Goal: Navigation & Orientation: Find specific page/section

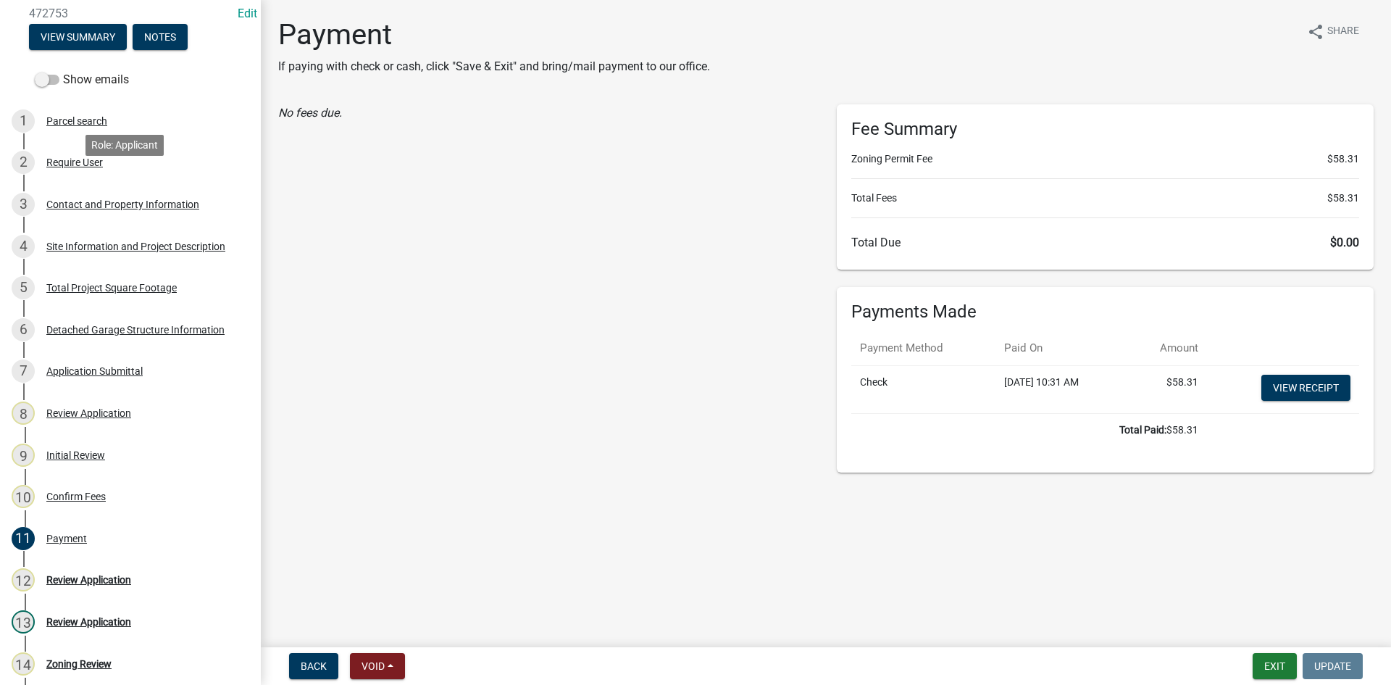
scroll to position [72, 0]
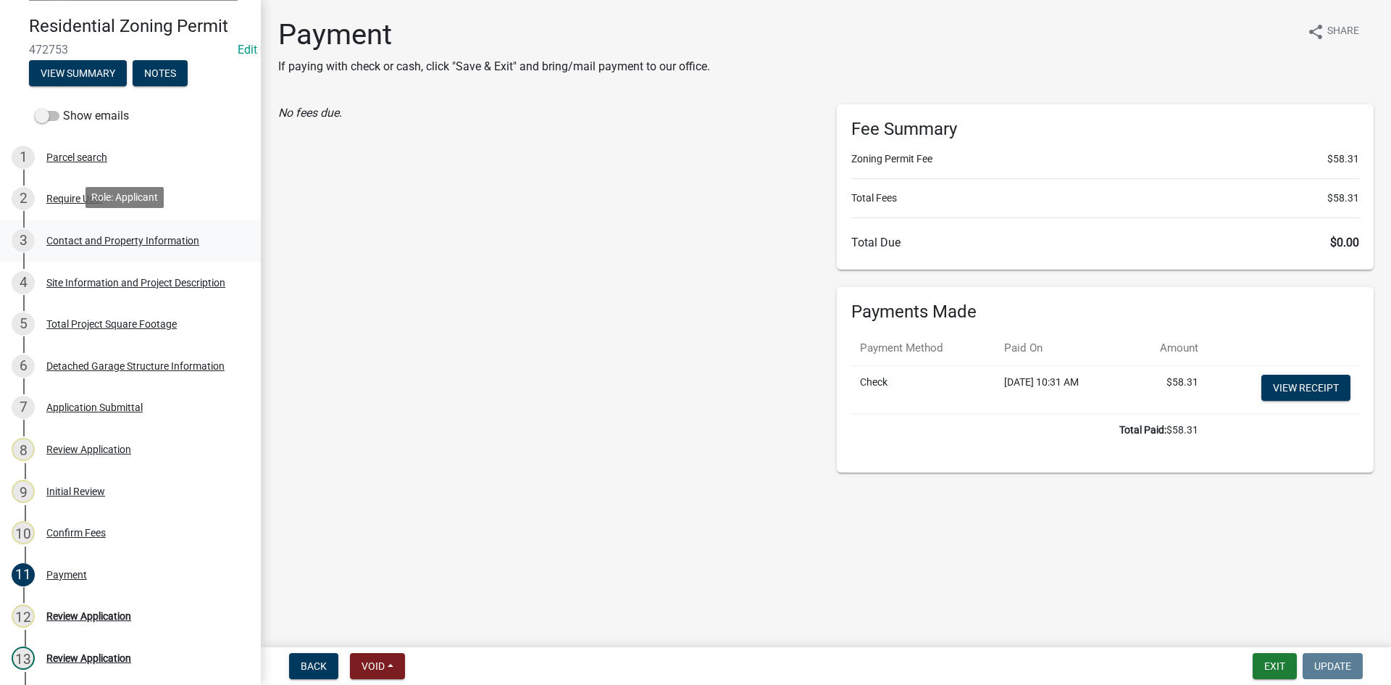
click at [86, 236] on div "Contact and Property Information" at bounding box center [122, 241] width 153 height 10
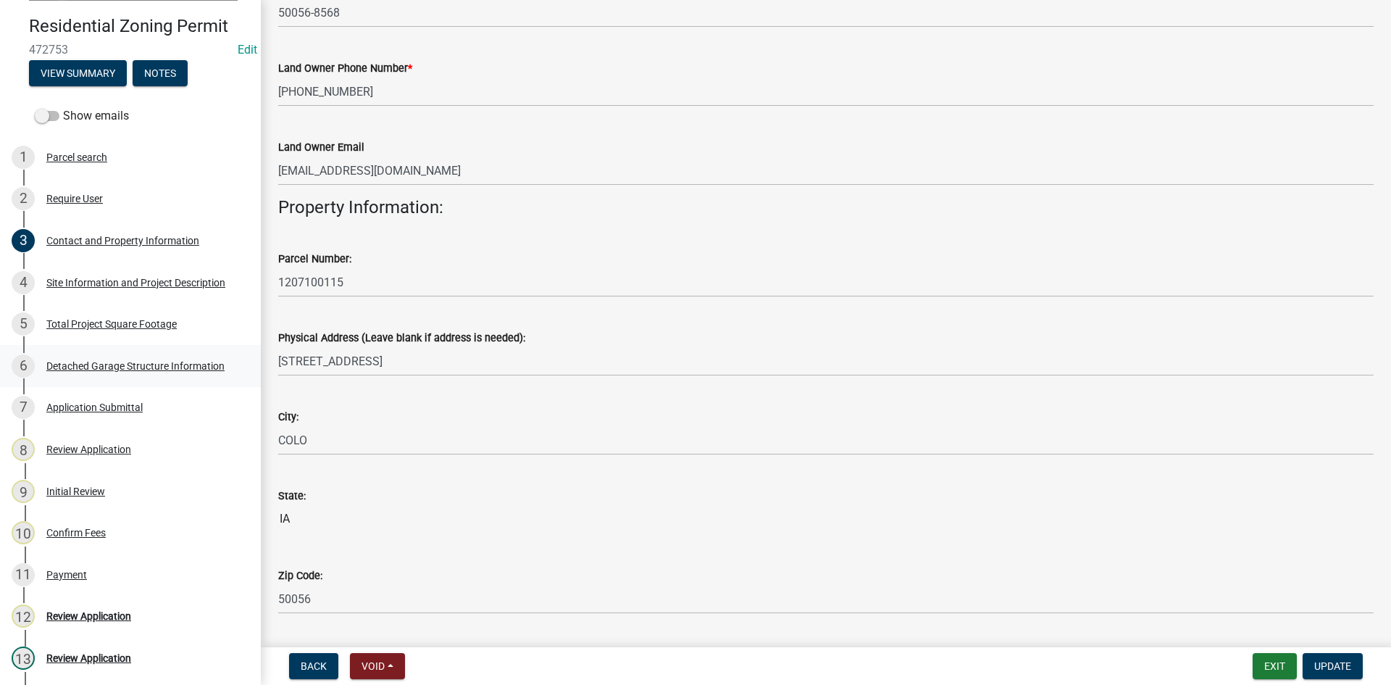
scroll to position [546, 0]
click at [86, 451] on div "Review Application" at bounding box center [88, 449] width 85 height 10
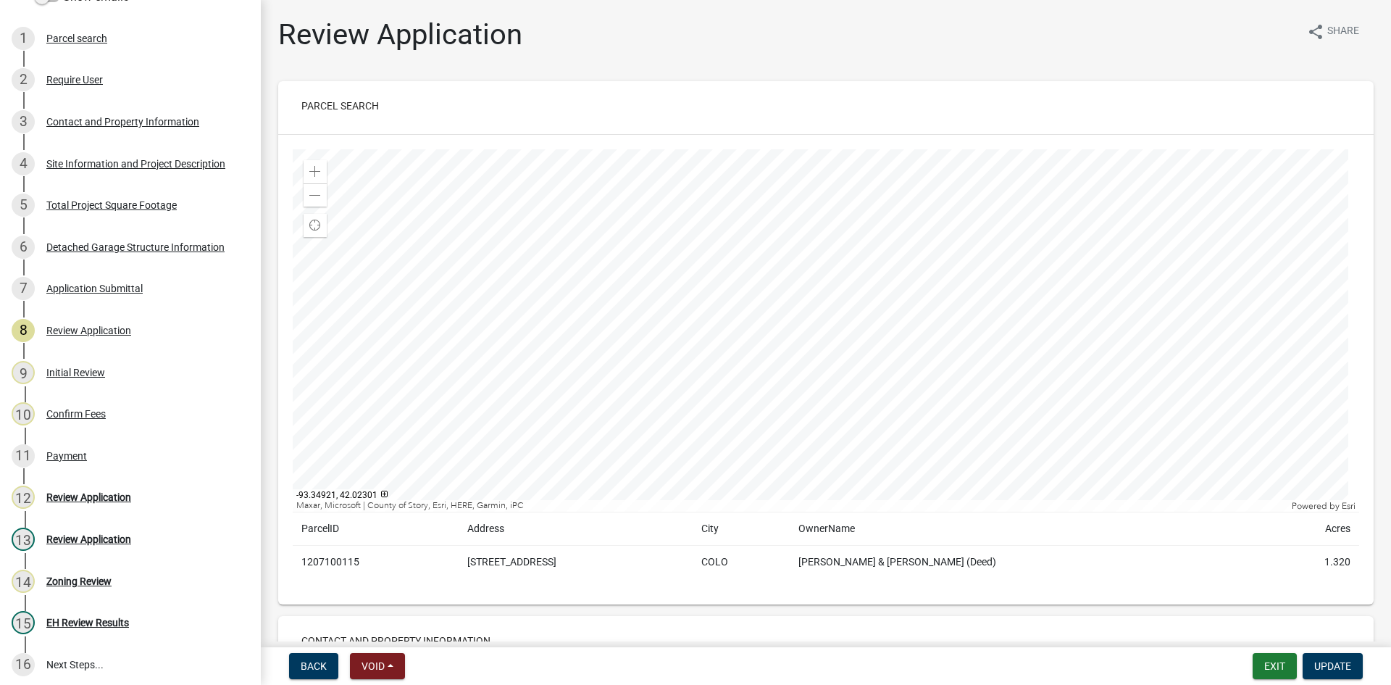
scroll to position [33, 0]
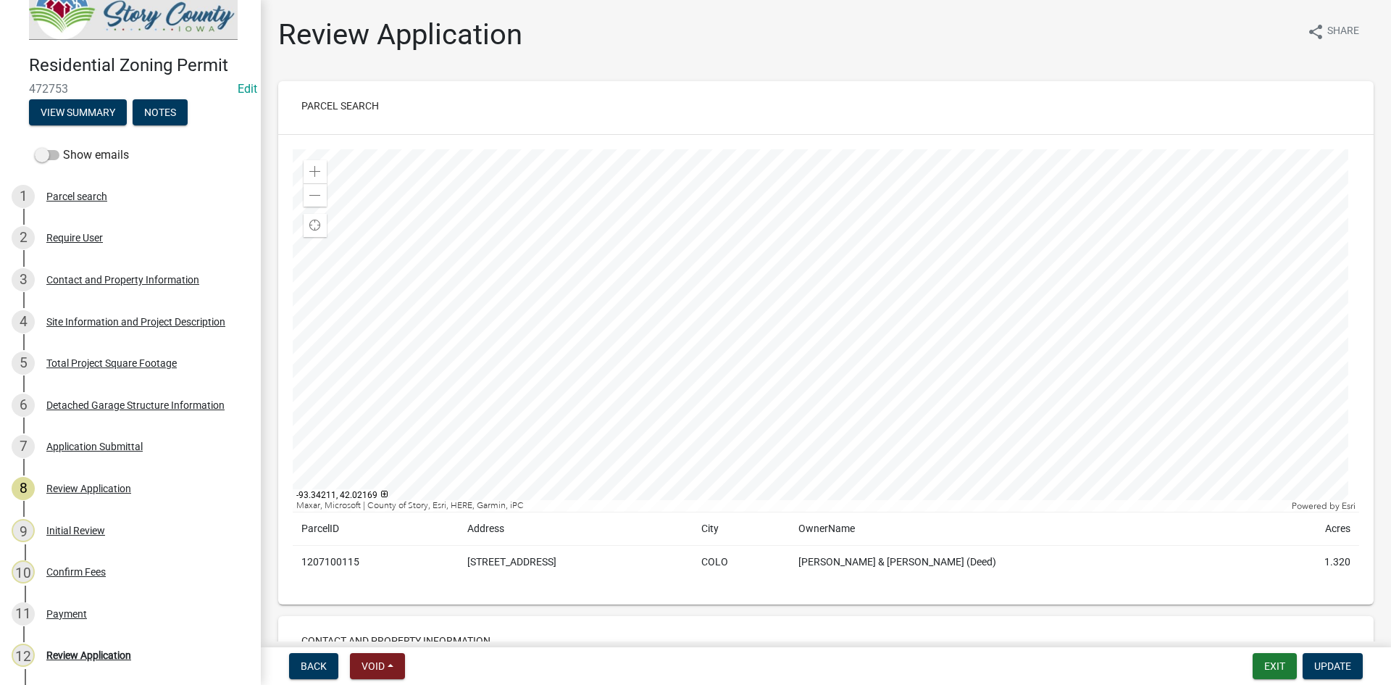
click at [157, 23] on img at bounding box center [133, 11] width 209 height 58
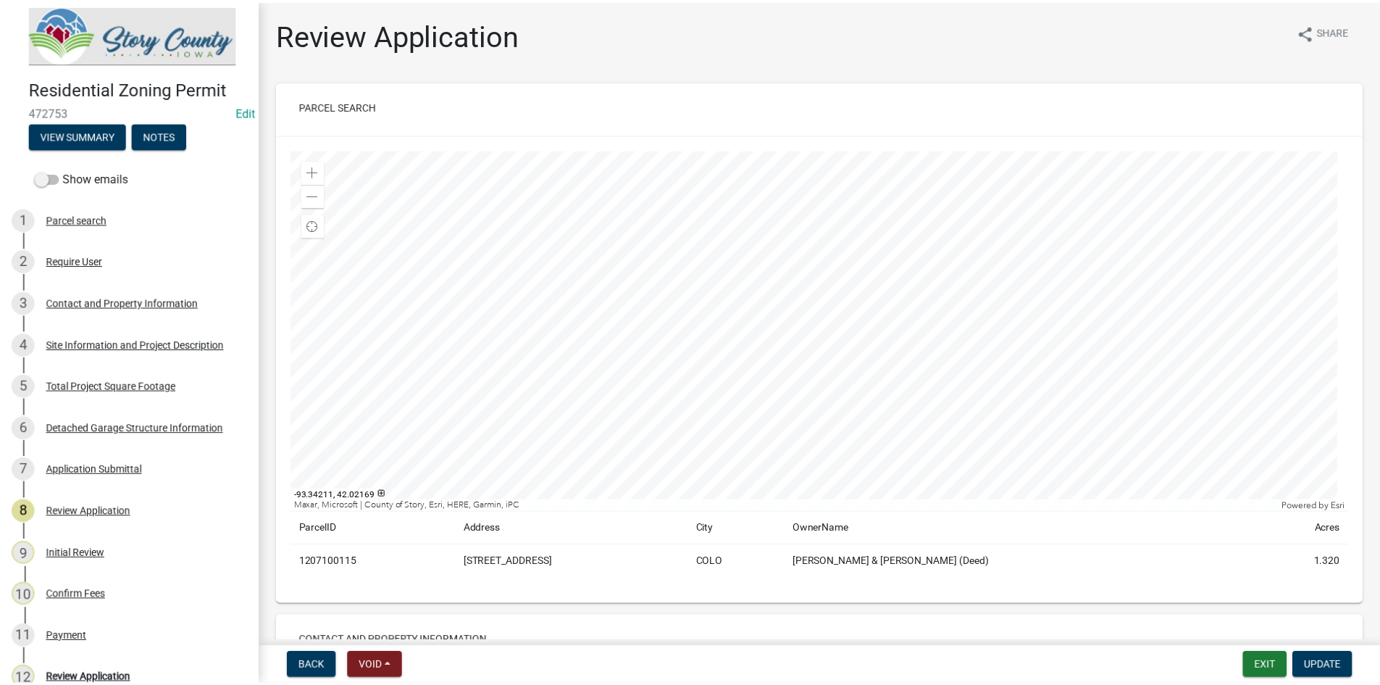
scroll to position [0, 0]
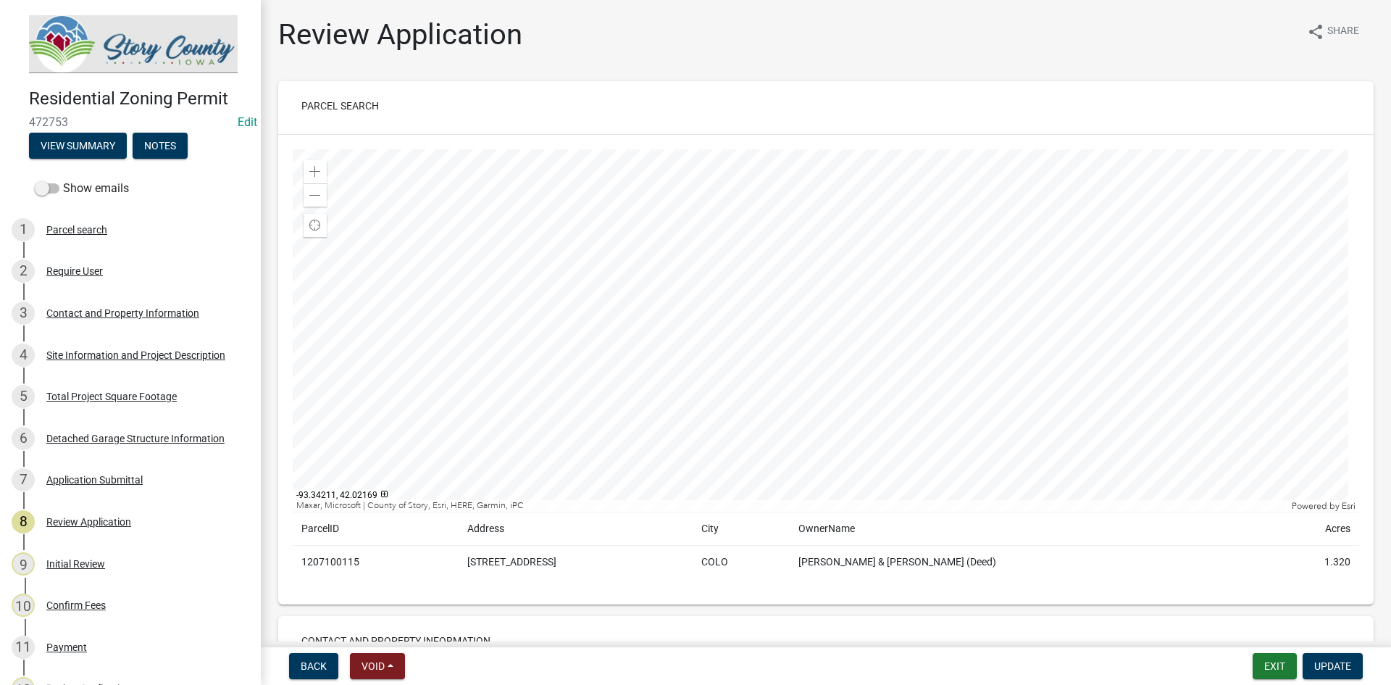
click at [196, 47] on img at bounding box center [133, 44] width 209 height 58
click at [1277, 662] on button "Exit" at bounding box center [1275, 666] width 44 height 26
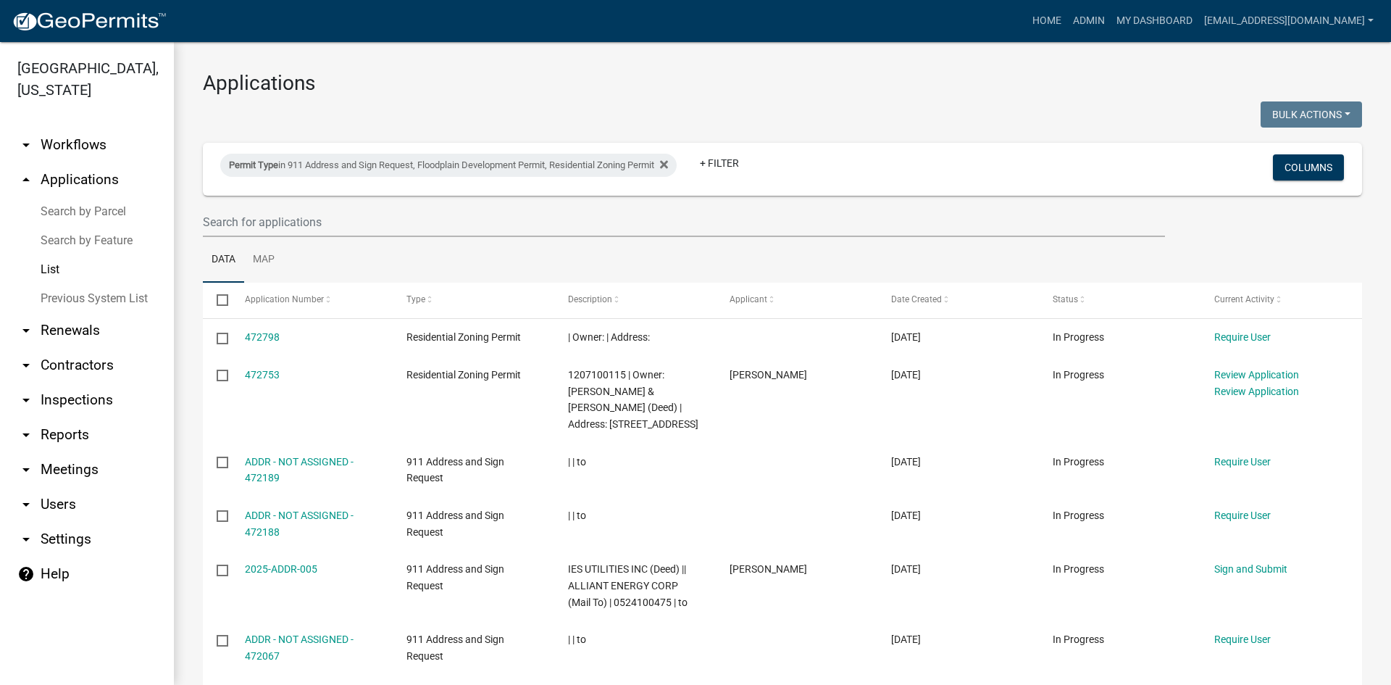
click at [80, 128] on link "arrow_drop_down Workflows" at bounding box center [87, 145] width 174 height 35
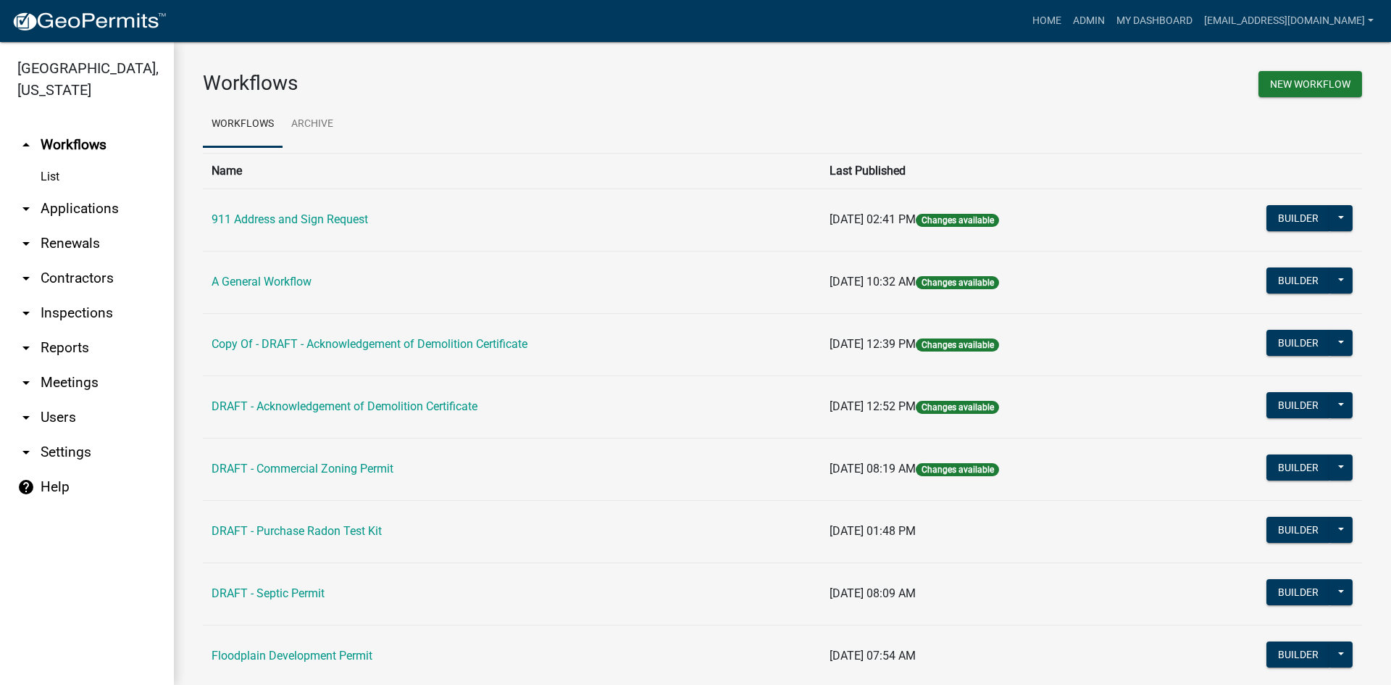
click at [78, 128] on link "arrow_drop_up Workflows" at bounding box center [87, 145] width 174 height 35
click at [39, 191] on link "arrow_drop_down Applications" at bounding box center [87, 208] width 174 height 35
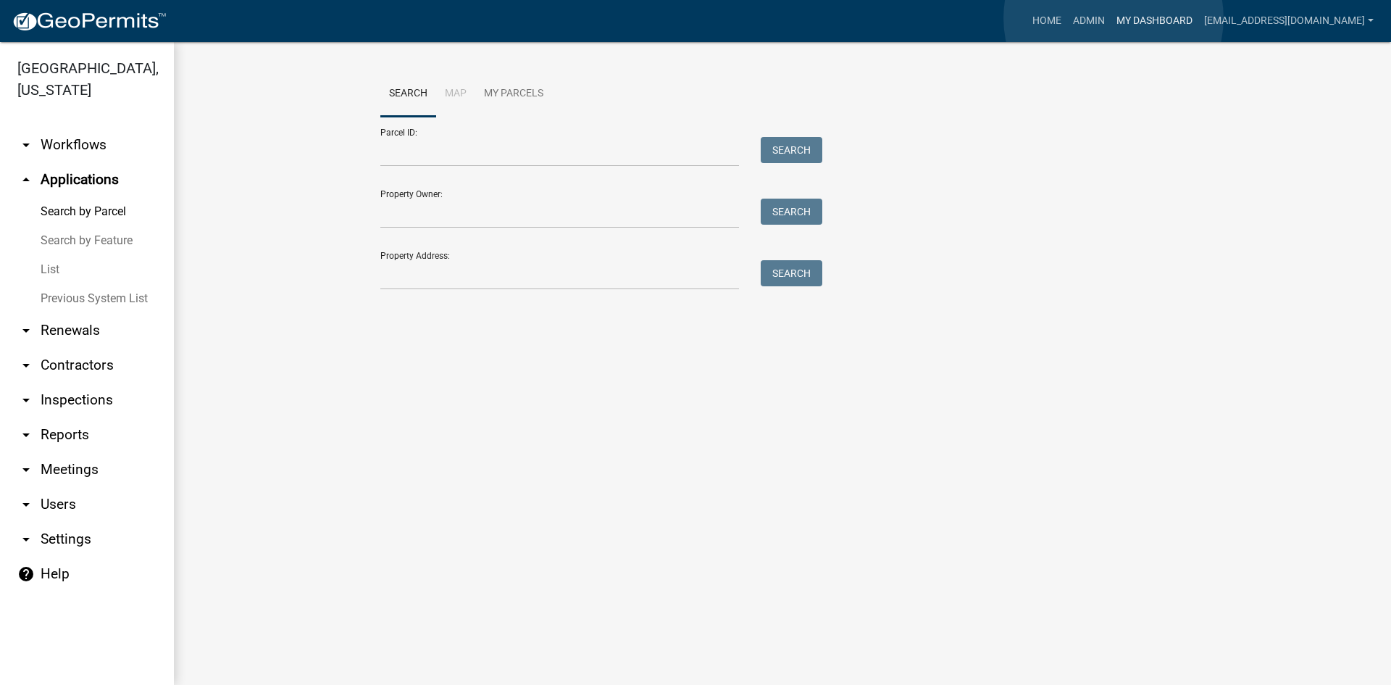
click at [1118, 14] on link "My Dashboard" at bounding box center [1155, 21] width 88 height 28
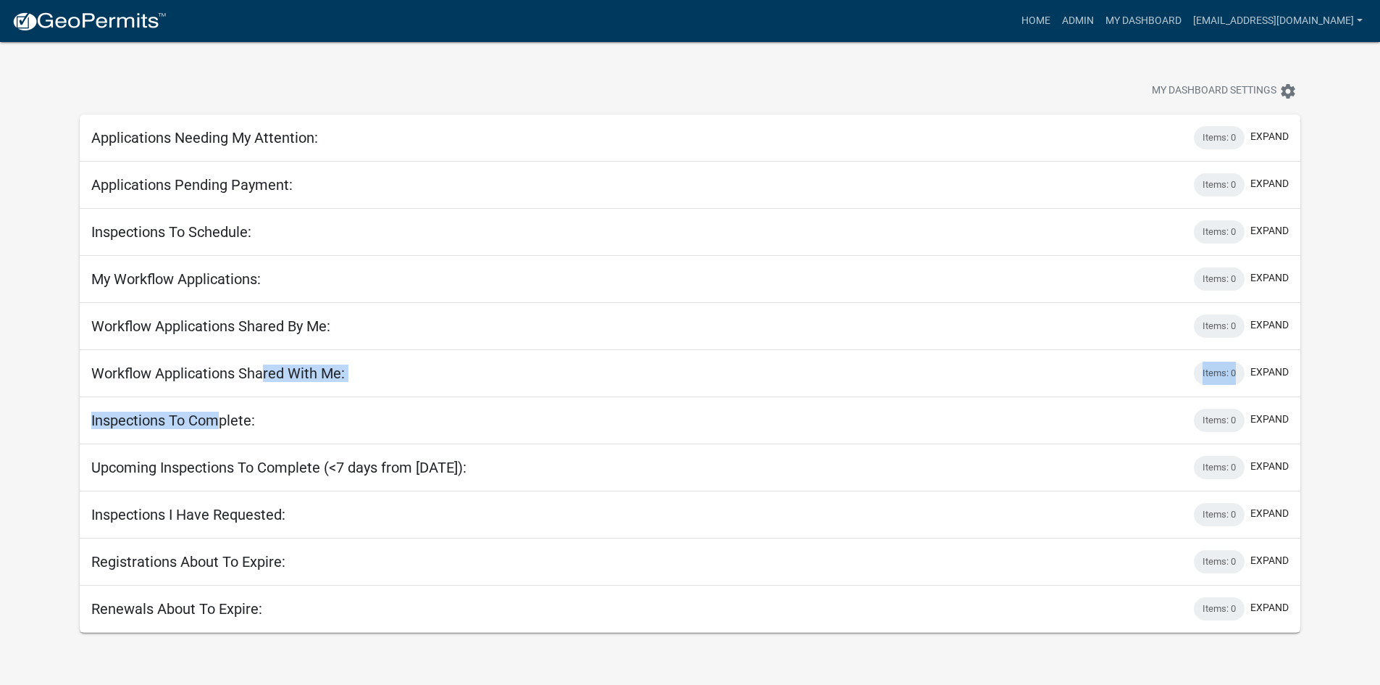
drag, startPoint x: 220, startPoint y: 416, endPoint x: 263, endPoint y: 386, distance: 52.1
click at [263, 386] on div "Applications Needing My Attention: Items: 0 expand Bulk Actions Void Expire Loc…" at bounding box center [690, 373] width 1221 height 518
click at [293, 414] on div "Inspections To Complete: Items: 0 expand" at bounding box center [690, 420] width 1221 height 47
